Goal: Task Accomplishment & Management: Complete application form

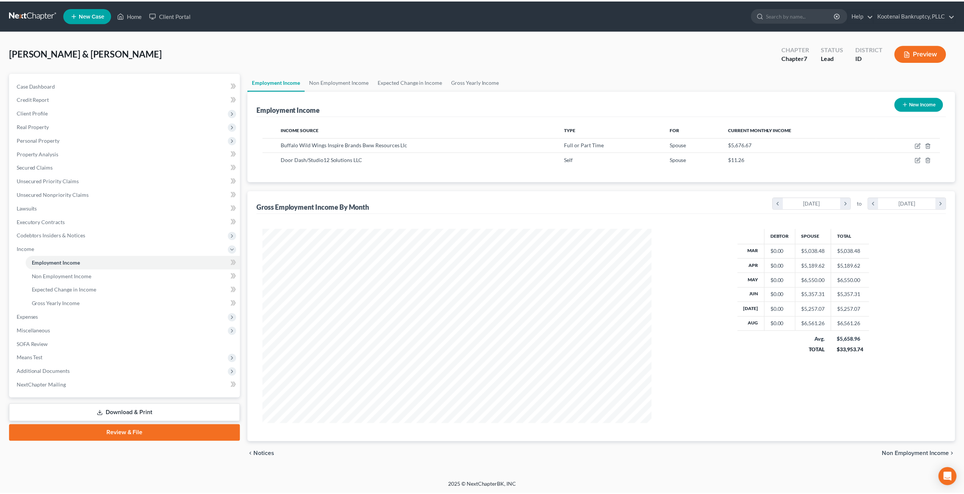
scroll to position [195, 406]
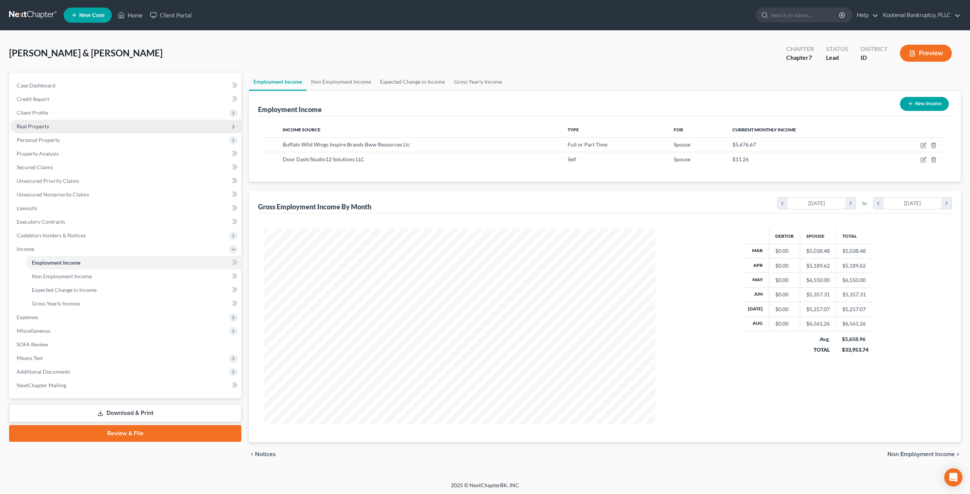
click at [83, 128] on span "Real Property" at bounding box center [126, 127] width 231 height 14
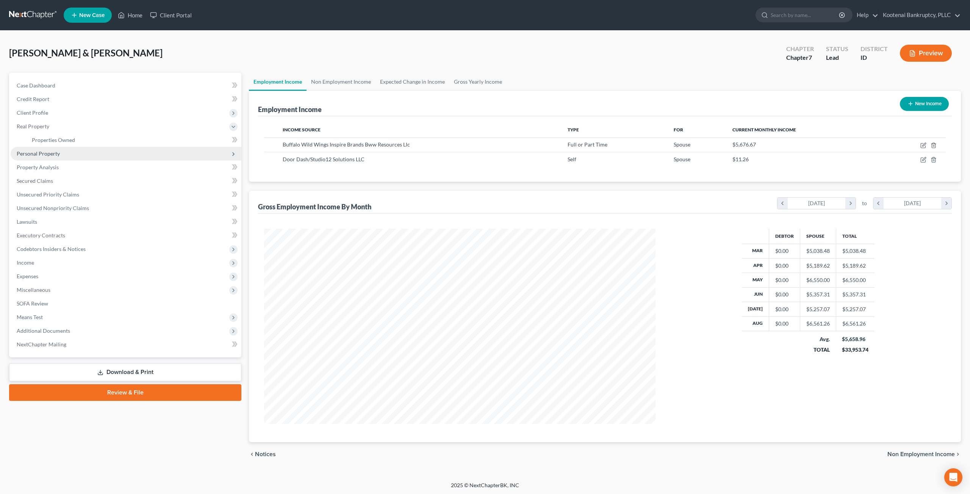
click at [86, 149] on span "Personal Property" at bounding box center [126, 154] width 231 height 14
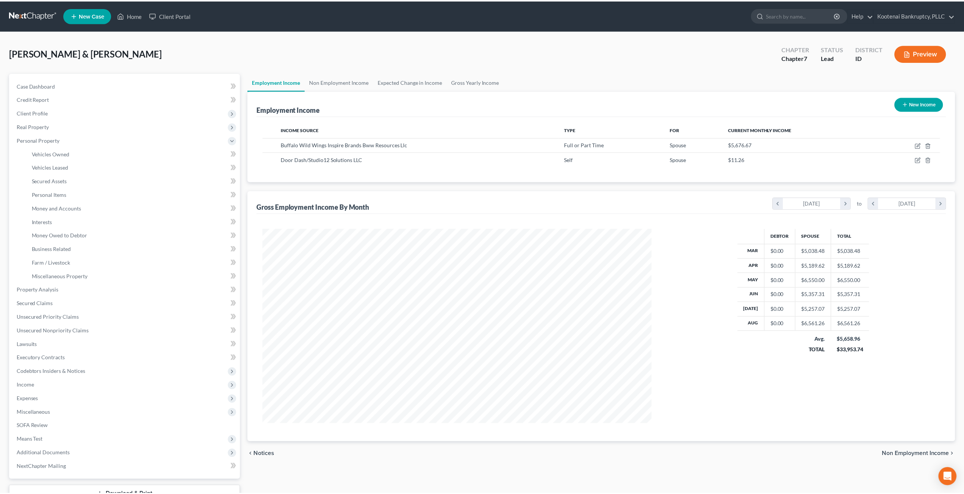
scroll to position [194, 404]
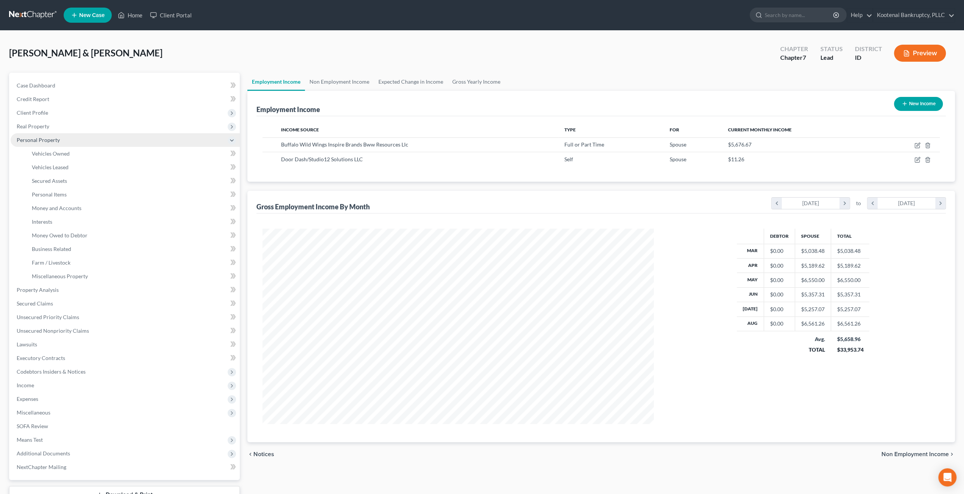
click at [86, 138] on span "Personal Property" at bounding box center [125, 140] width 229 height 14
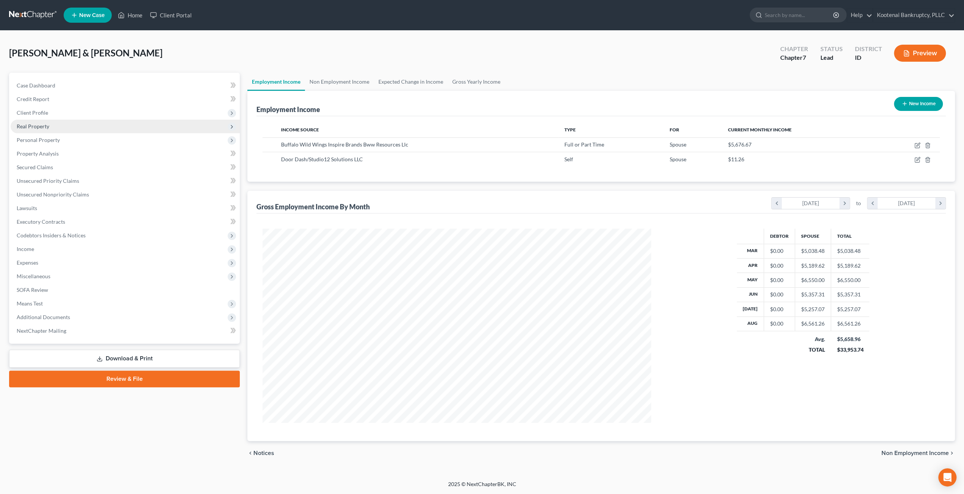
scroll to position [195, 406]
click at [84, 128] on span "Real Property" at bounding box center [126, 127] width 231 height 14
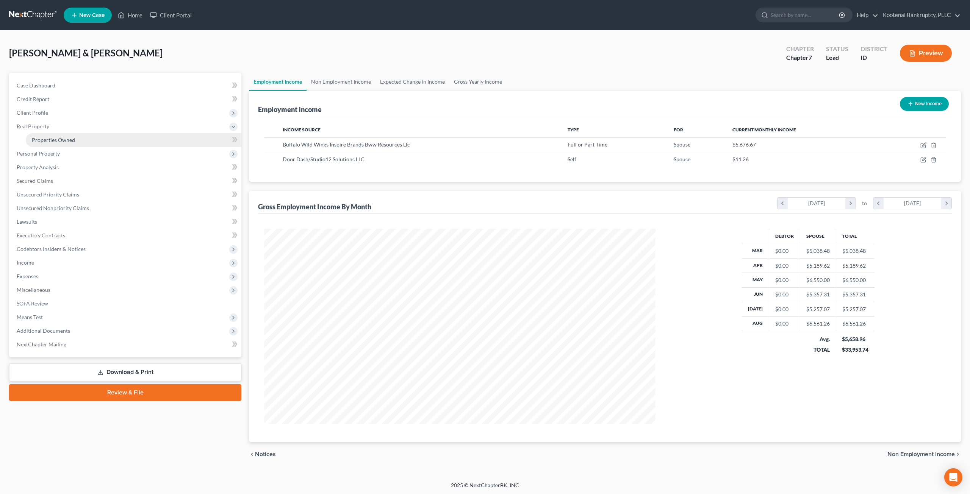
click at [84, 145] on link "Properties Owned" at bounding box center [134, 140] width 216 height 14
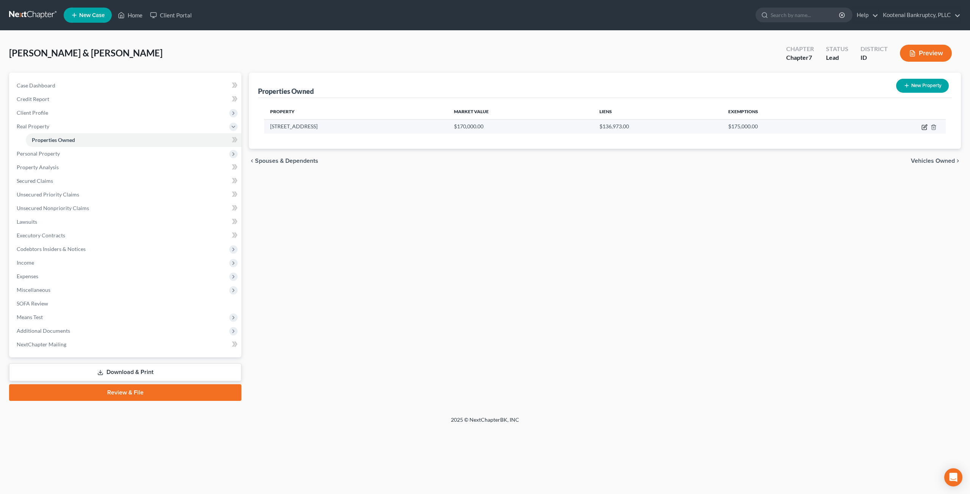
click at [922, 124] on icon "button" at bounding box center [924, 127] width 6 height 6
select select "13"
select select "4"
select select "0"
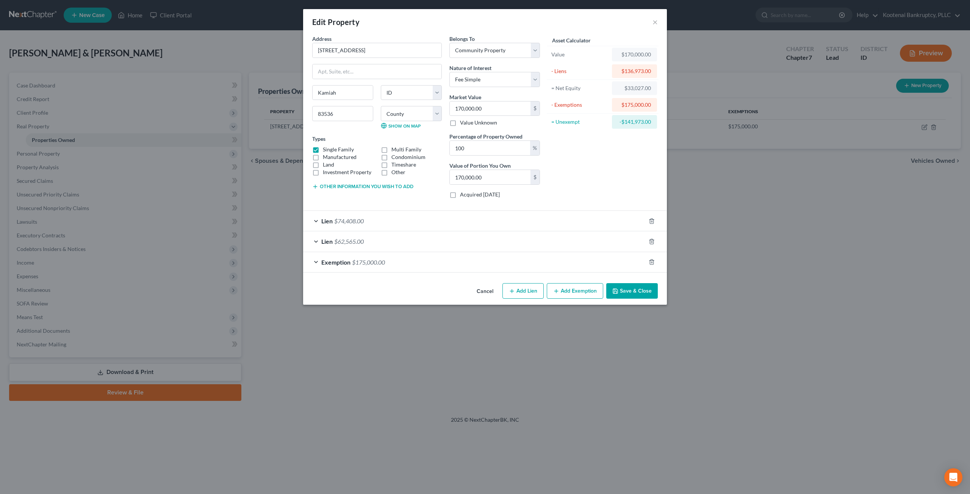
click at [479, 286] on button "Cancel" at bounding box center [485, 291] width 29 height 15
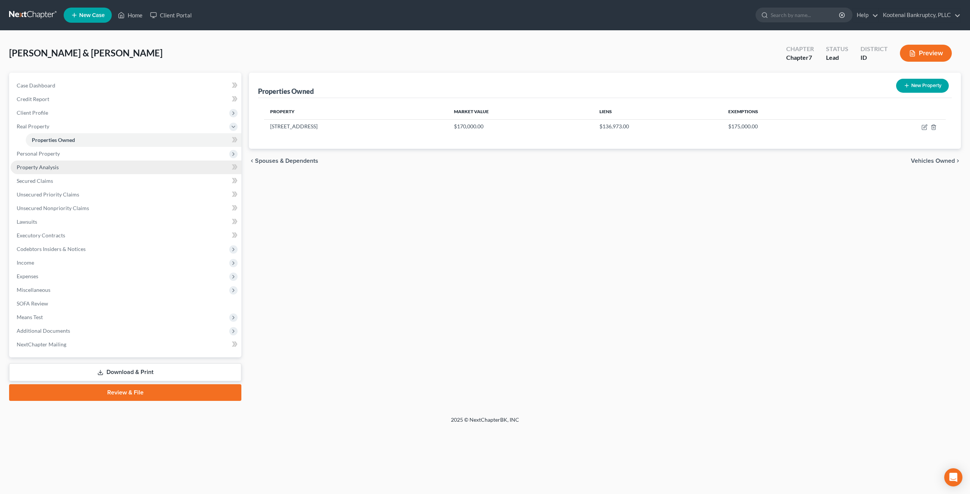
click at [90, 166] on link "Property Analysis" at bounding box center [126, 168] width 231 height 14
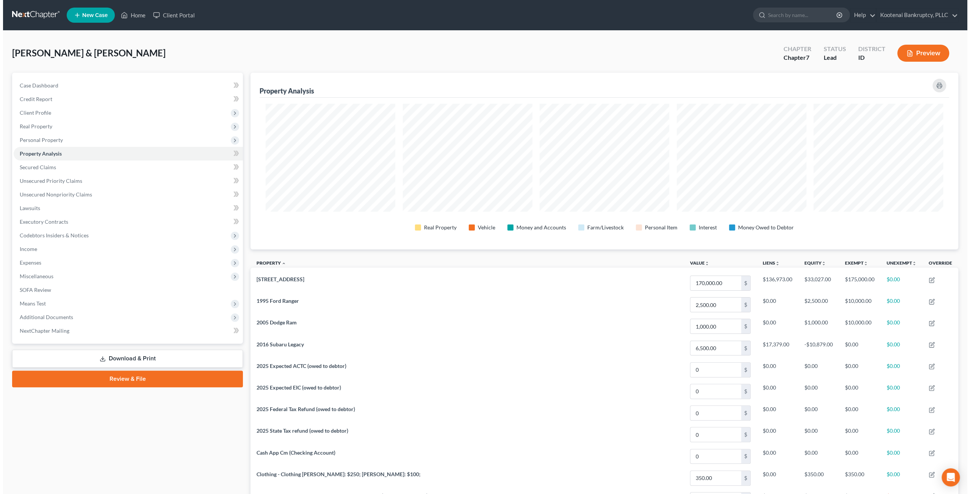
scroll to position [177, 708]
click at [90, 165] on link "Secured Claims" at bounding box center [125, 168] width 229 height 14
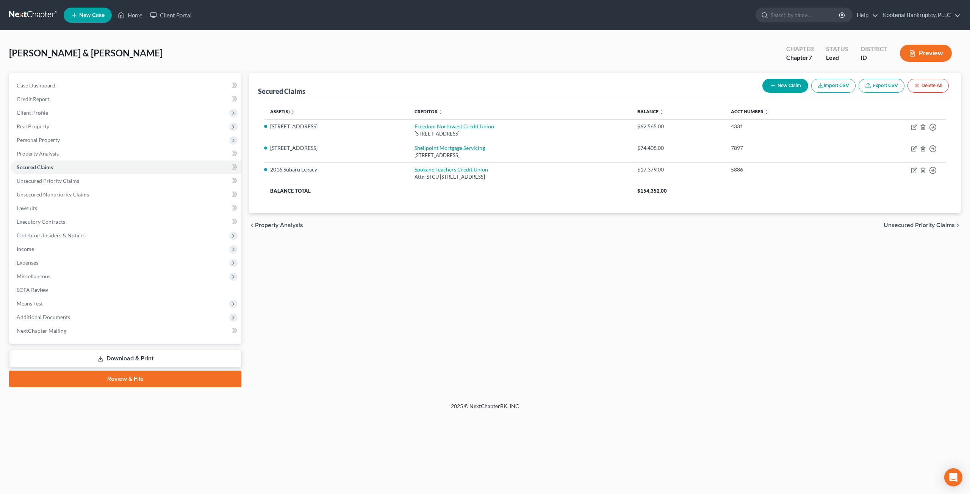
click at [328, 54] on div "[PERSON_NAME] & [PERSON_NAME] Upgraded Chapter Chapter 7 Status Lead District I…" at bounding box center [485, 56] width 952 height 33
